Goal: Task Accomplishment & Management: Use online tool/utility

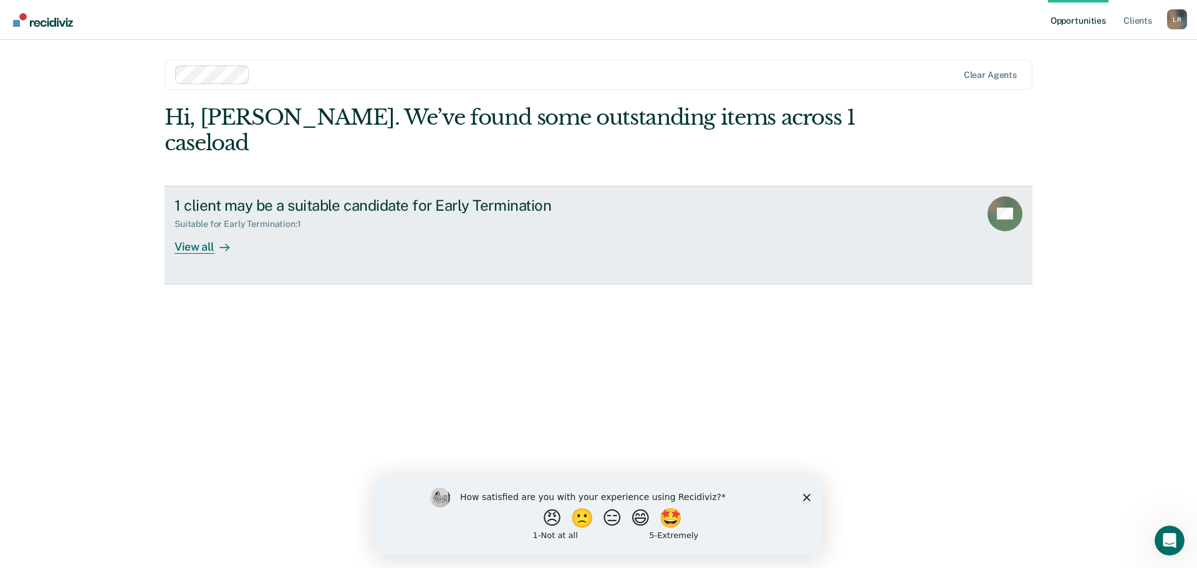
click at [223, 243] on icon at bounding box center [225, 248] width 10 height 10
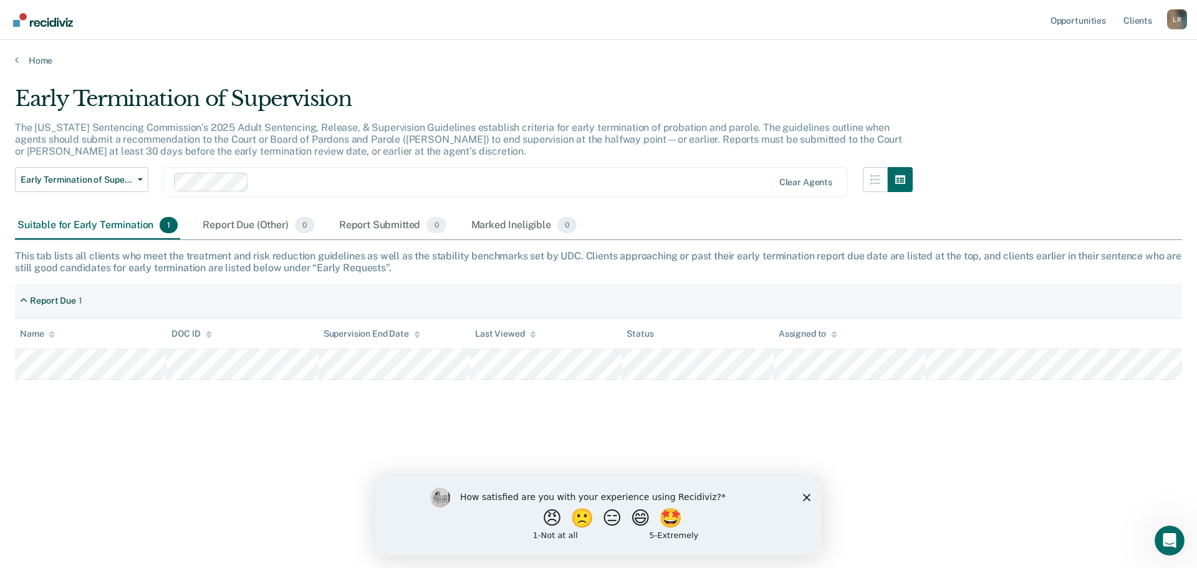
click at [807, 492] on div "How satisfied are you with your experience using Recidiviz? 😠 🙁 😑 😄 🤩 1 - Not a…" at bounding box center [598, 515] width 446 height 80
click at [803, 495] on icon "Close survey" at bounding box center [806, 496] width 7 height 7
